Goal: Find specific page/section: Find specific page/section

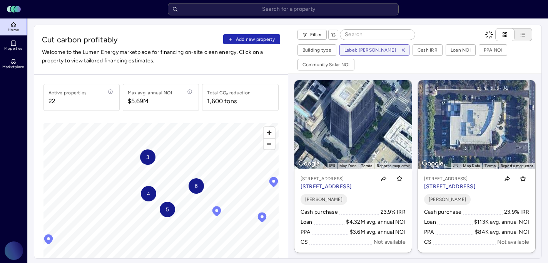
scroll to position [781, 0]
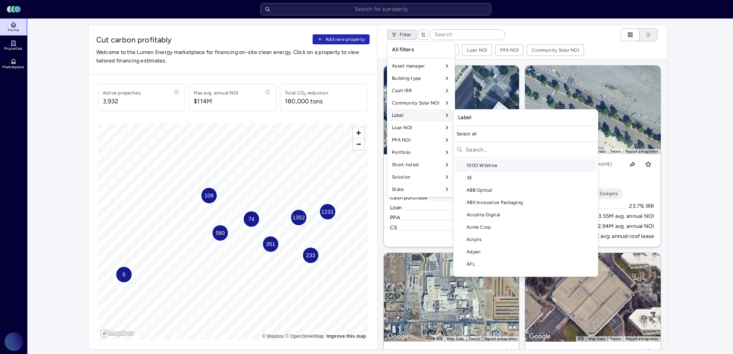
click at [492, 147] on input "text" at bounding box center [530, 149] width 129 height 12
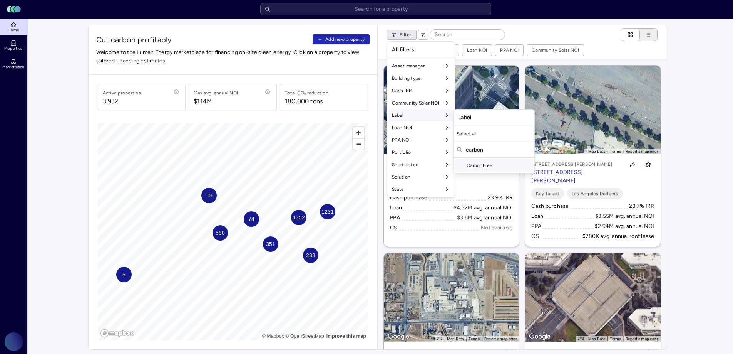
type input "carbon"
click at [498, 162] on div "CarbonFree" at bounding box center [494, 165] width 78 height 12
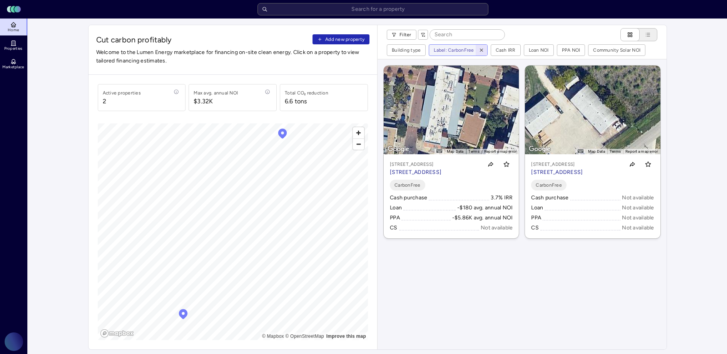
click at [480, 49] on icon "button" at bounding box center [481, 50] width 3 height 3
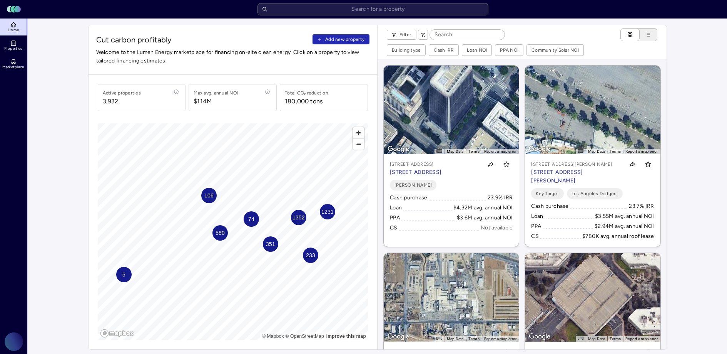
click at [356, 34] on div "Cut carbon profitably Add new property Welcome to the Lumen Energy marketplace …" at bounding box center [233, 50] width 289 height 50
click at [348, 37] on span "Add new property" at bounding box center [344, 39] width 39 height 8
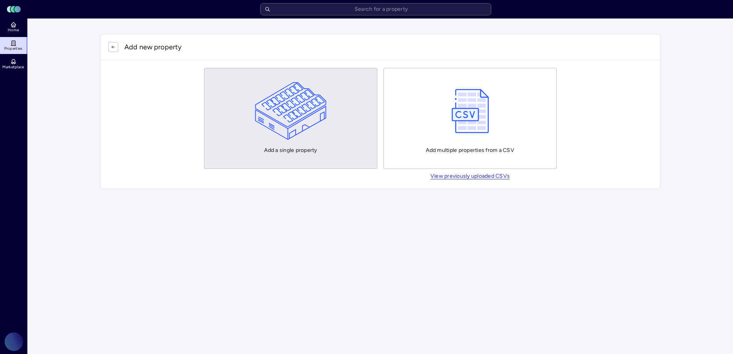
click at [290, 127] on img "button" at bounding box center [291, 111] width 72 height 58
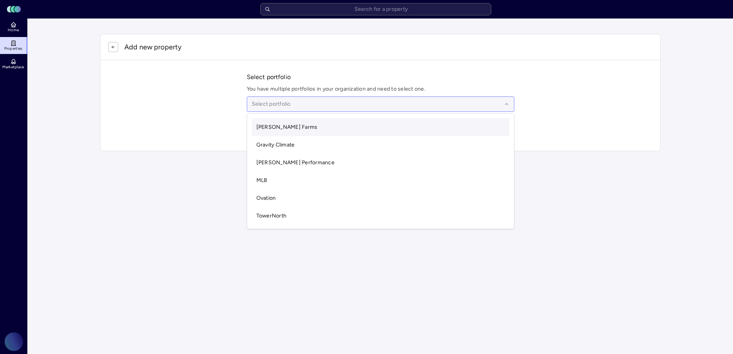
click at [303, 105] on div at bounding box center [377, 104] width 250 height 8
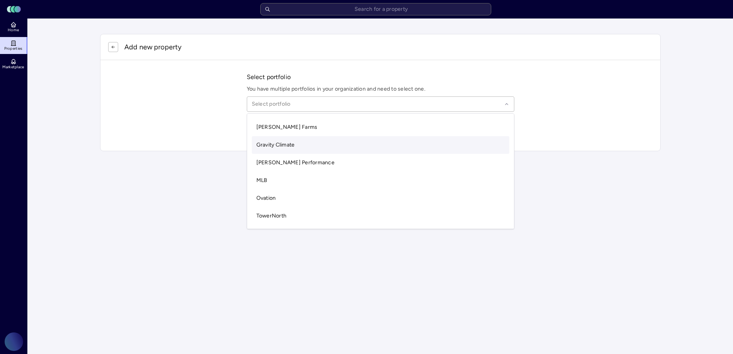
click at [288, 142] on span "Gravity Climate" at bounding box center [275, 144] width 39 height 7
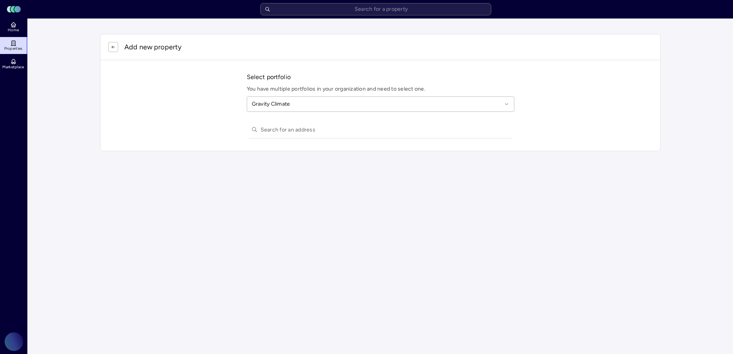
click at [278, 129] on input "text" at bounding box center [385, 129] width 249 height 17
paste input "11503 Bulverde Rd, San Antonio, TX 78217"
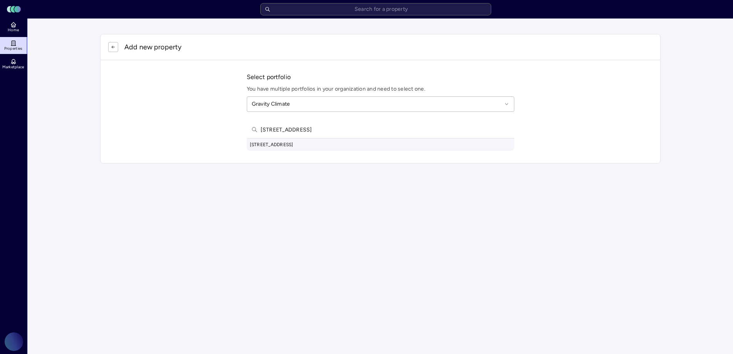
type input "11503 Bulverde Rd, San Antonio, TX 78217"
click at [330, 144] on div "11503 Bulverde Rd, San Antonio, TX 78217, USA" at bounding box center [381, 144] width 268 height 12
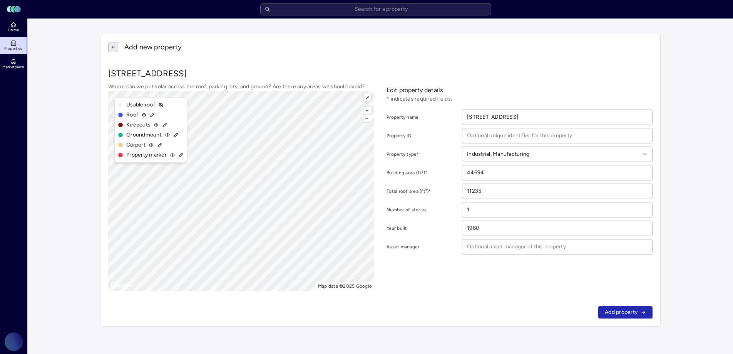
click at [113, 45] on icon "button" at bounding box center [113, 47] width 5 height 5
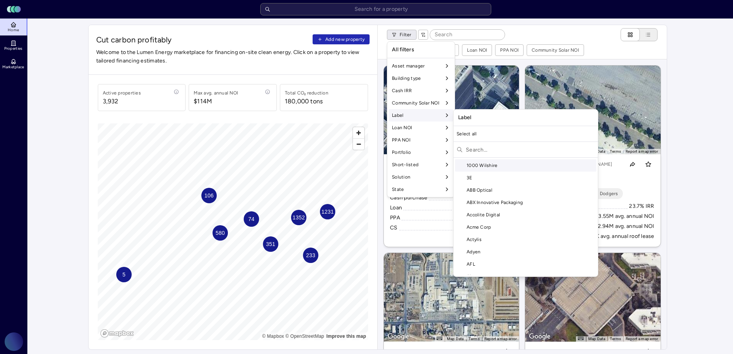
click at [496, 151] on input "text" at bounding box center [530, 149] width 129 height 12
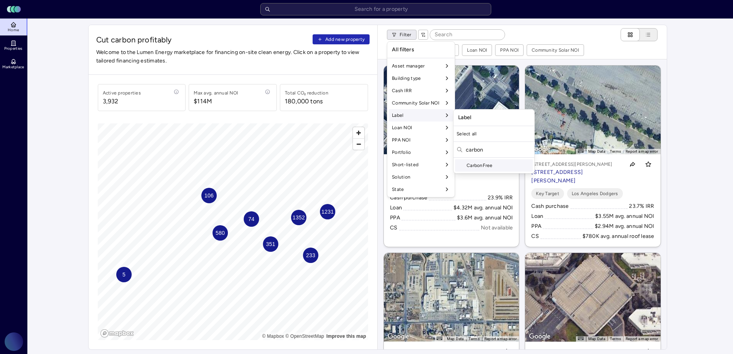
type input "carbon"
click at [501, 171] on div "CarbonFree" at bounding box center [494, 165] width 78 height 12
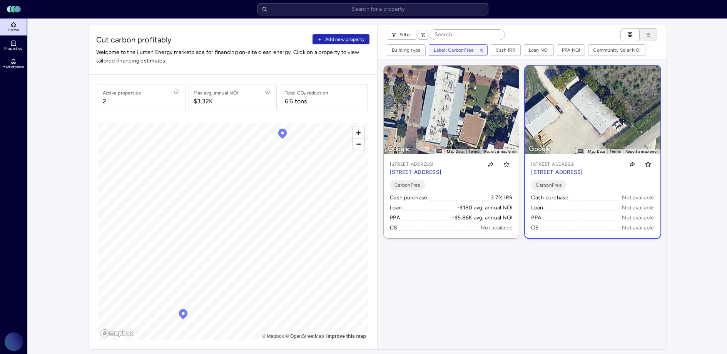
click at [565, 176] on p "11839 Nacogdoches Rd, San Antonio, TX 78217" at bounding box center [557, 172] width 52 height 8
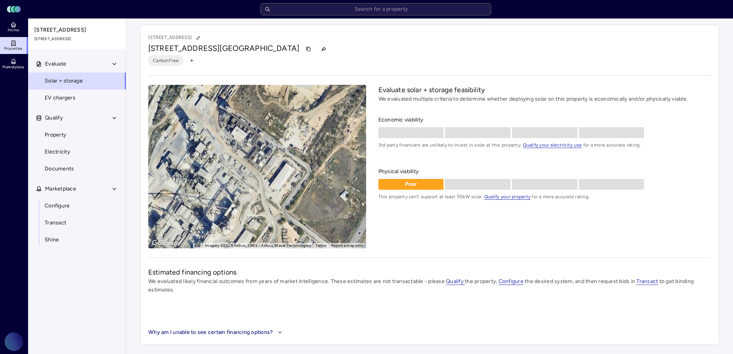
drag, startPoint x: 307, startPoint y: 144, endPoint x: 223, endPoint y: 250, distance: 135.4
click at [223, 250] on div "11839 Nacogdoches Rd, San Antonio, TX 78217 11839 Nacogdoches Rd, San Antonio, …" at bounding box center [429, 185] width 579 height 320
